Goal: Information Seeking & Learning: Learn about a topic

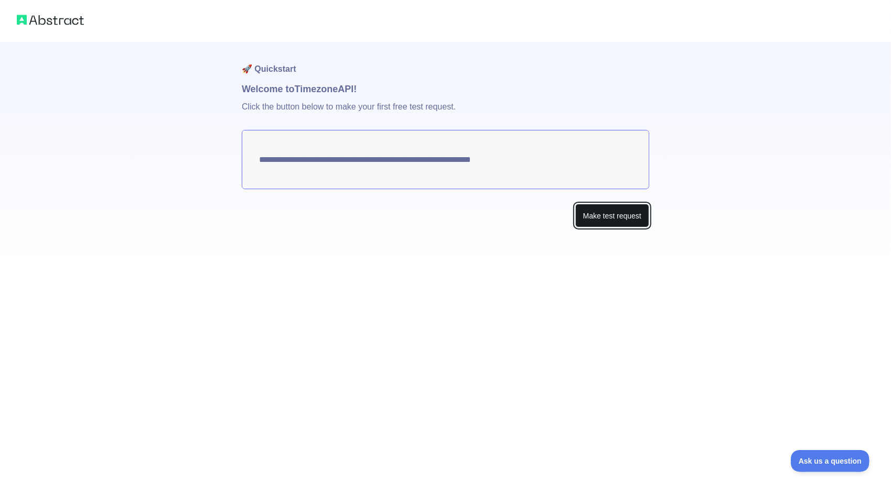
click at [602, 221] on button "Make test request" at bounding box center [612, 216] width 74 height 24
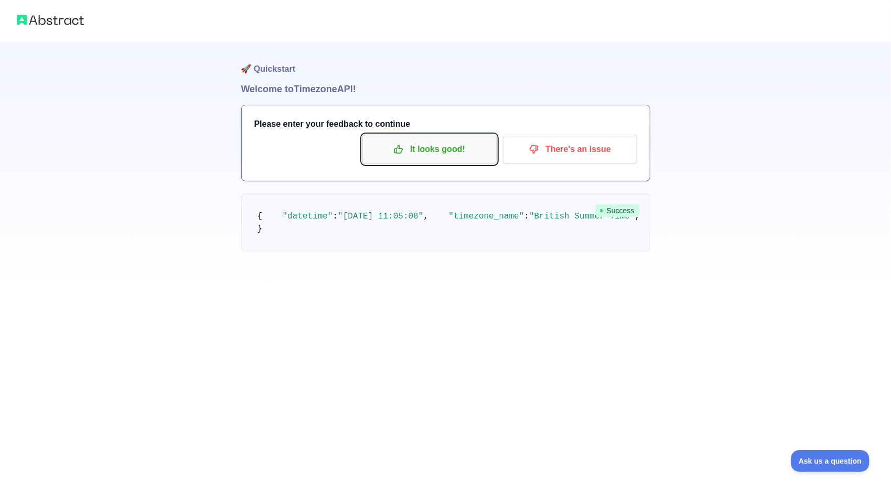
click at [436, 146] on p "It looks good!" at bounding box center [429, 150] width 119 height 18
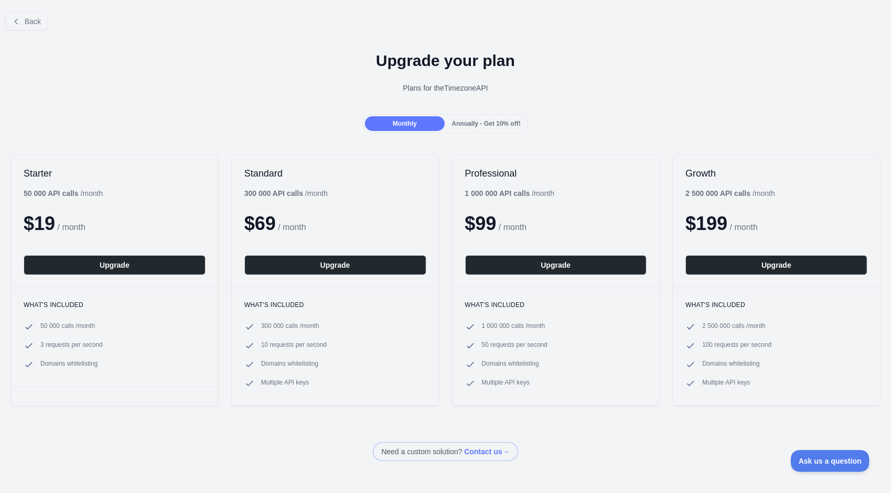
click at [305, 95] on div "Upgrade your plan Plans for the Timezone API" at bounding box center [445, 77] width 891 height 76
click at [40, 83] on div "Plans for the Timezone API" at bounding box center [445, 88] width 874 height 10
click at [30, 19] on span "Back" at bounding box center [33, 21] width 16 height 8
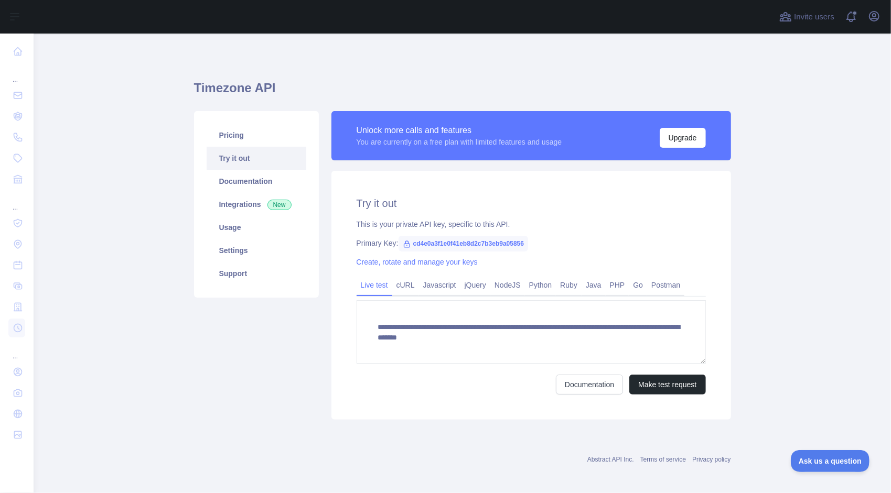
click at [428, 244] on span "cd4e0a3f1e0f41eb8d2c7b3eb9a05856" at bounding box center [464, 244] width 130 height 16
copy span "cd4e0a3f1e0f41eb8d2c7b3eb9a05856"
drag, startPoint x: 457, startPoint y: 329, endPoint x: 388, endPoint y: 309, distance: 72.0
click at [388, 309] on textarea "**********" at bounding box center [531, 331] width 349 height 63
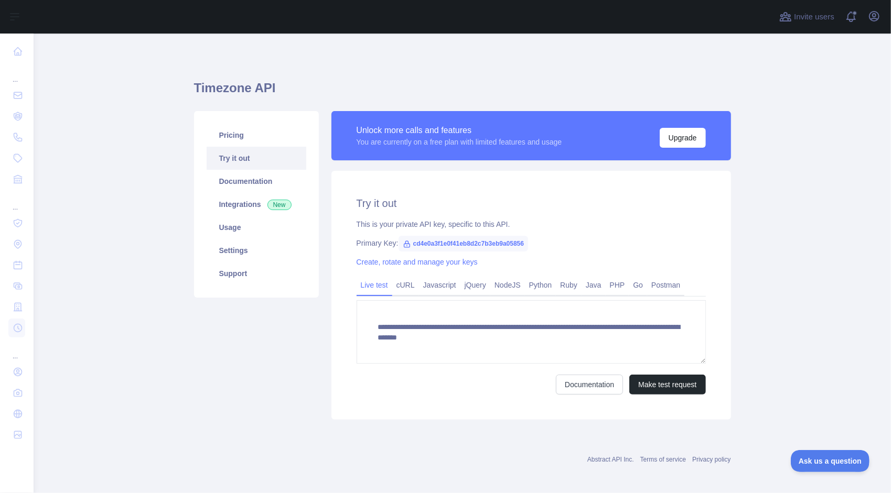
click at [276, 157] on link "Try it out" at bounding box center [257, 158] width 100 height 23
click at [402, 264] on link "Create, rotate and manage your keys" at bounding box center [417, 262] width 121 height 8
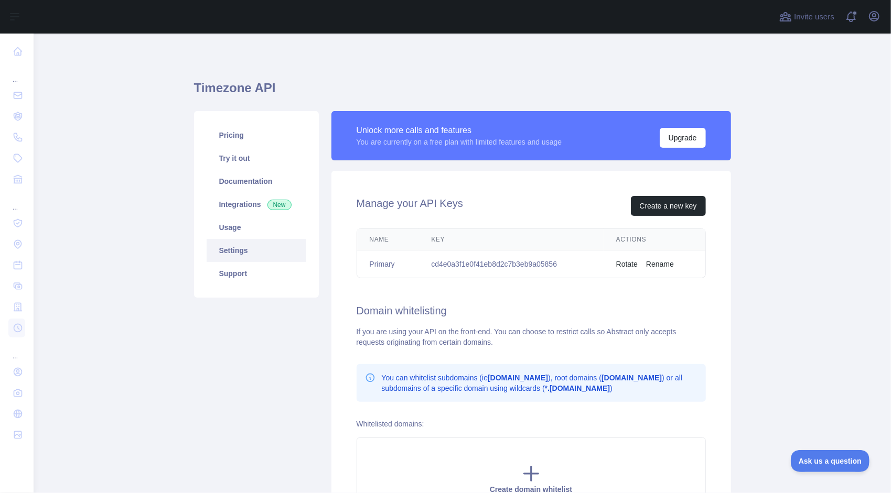
click at [522, 266] on td "cd4e0a3f1e0f41eb8d2c7b3eb9a05856" at bounding box center [510, 265] width 185 height 28
copy td "cd4e0a3f1e0f41eb8d2c7b3eb9a05856"
click at [445, 308] on h2 "Domain whitelisting" at bounding box center [531, 311] width 349 height 15
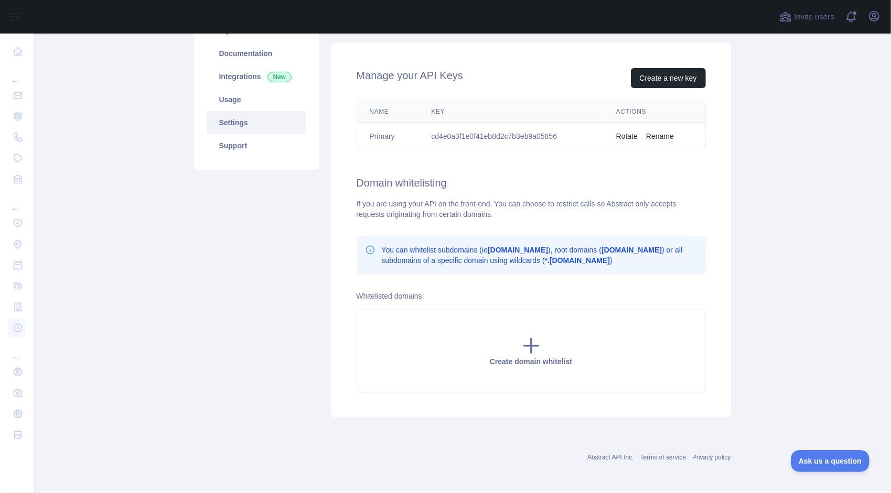
scroll to position [107, 0]
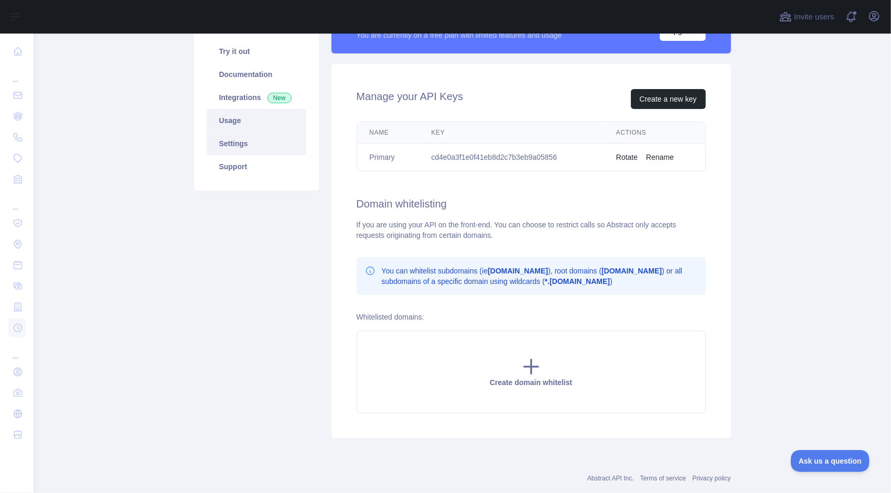
click at [231, 124] on link "Usage" at bounding box center [257, 120] width 100 height 23
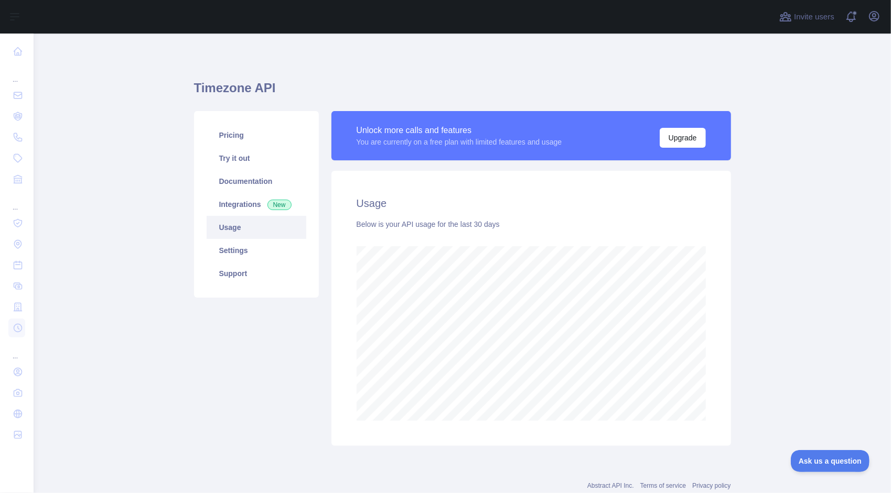
scroll to position [460, 850]
click at [229, 210] on link "Integrations New" at bounding box center [257, 204] width 100 height 23
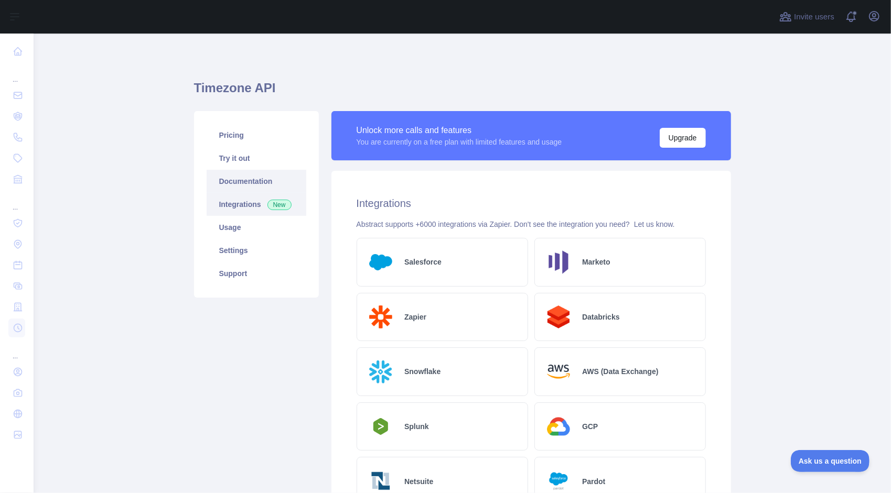
click at [241, 185] on link "Documentation" at bounding box center [257, 181] width 100 height 23
click at [243, 138] on link "Pricing" at bounding box center [257, 135] width 100 height 23
